Goal: Task Accomplishment & Management: Manage account settings

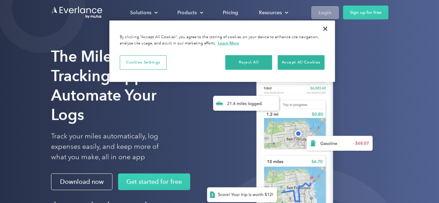
click at [324, 10] on div "Login" at bounding box center [325, 12] width 13 height 9
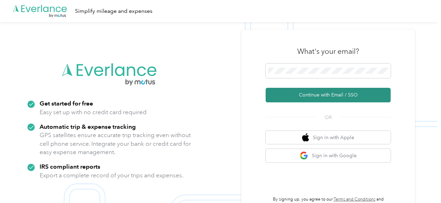
click at [318, 93] on button "Continue with Email / SSO" at bounding box center [328, 95] width 125 height 15
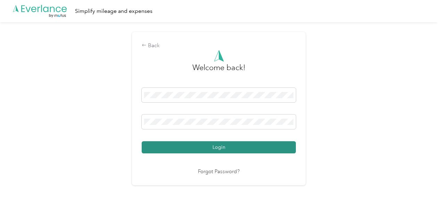
click at [166, 148] on button "Login" at bounding box center [219, 147] width 154 height 12
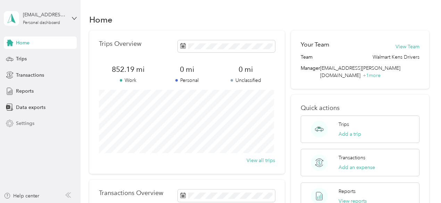
click at [23, 123] on span "Settings" at bounding box center [25, 123] width 18 height 7
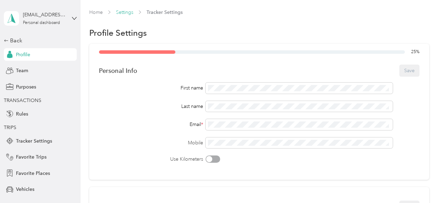
click at [124, 11] on link "Settings" at bounding box center [124, 12] width 17 height 6
click at [32, 141] on span "Tracker Settings" at bounding box center [34, 140] width 36 height 7
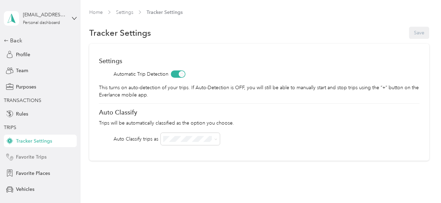
click at [29, 158] on span "Favorite Trips" at bounding box center [31, 156] width 31 height 7
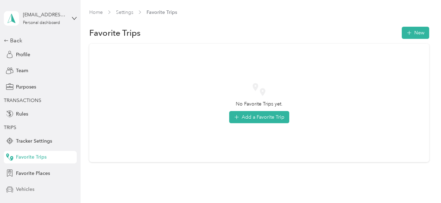
click at [21, 189] on span "Vehicles" at bounding box center [25, 189] width 18 height 7
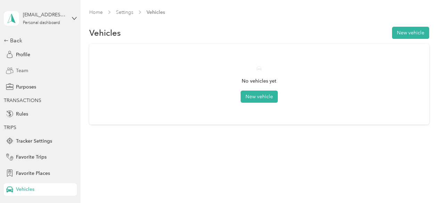
click at [20, 69] on span "Team" at bounding box center [22, 70] width 12 height 7
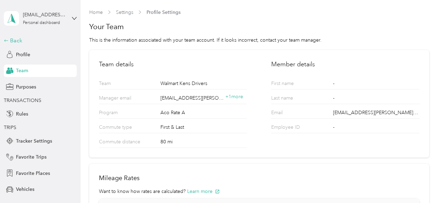
click at [9, 40] on div "Back" at bounding box center [38, 40] width 69 height 8
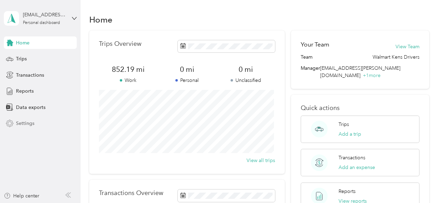
click at [24, 123] on span "Settings" at bounding box center [25, 123] width 18 height 7
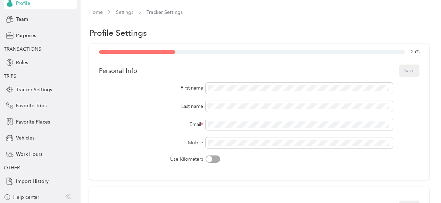
scroll to position [53, 0]
click at [23, 32] on span "Purposes" at bounding box center [26, 34] width 20 height 7
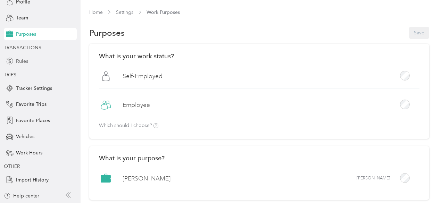
click at [18, 60] on span "Rules" at bounding box center [22, 61] width 12 height 7
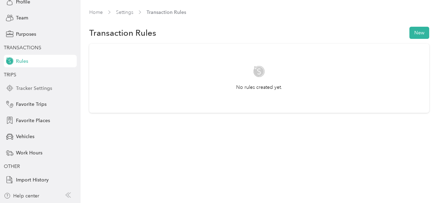
click at [27, 87] on span "Tracker Settings" at bounding box center [34, 88] width 36 height 7
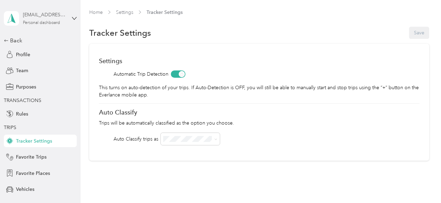
click at [37, 15] on div "mtrousdale@acosta.com" at bounding box center [44, 14] width 43 height 7
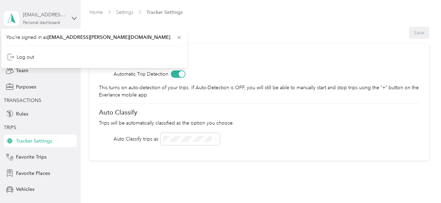
click at [37, 15] on div "mtrousdale@acosta.com" at bounding box center [44, 14] width 43 height 7
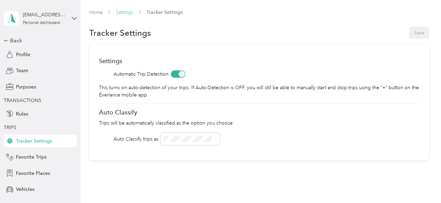
click at [126, 11] on link "Settings" at bounding box center [124, 12] width 17 height 6
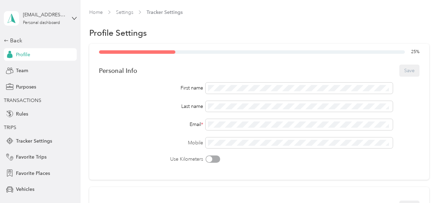
click at [167, 10] on span "Tracker Settings" at bounding box center [165, 12] width 36 height 7
click at [126, 13] on link "Settings" at bounding box center [124, 12] width 17 height 6
click at [96, 11] on link "Home" at bounding box center [96, 12] width 14 height 6
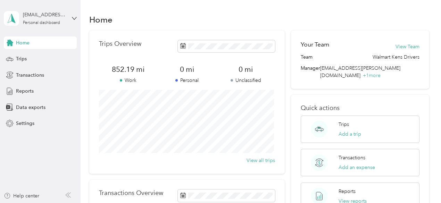
click at [22, 41] on span "Home" at bounding box center [23, 42] width 14 height 7
